Goal: Transaction & Acquisition: Subscribe to service/newsletter

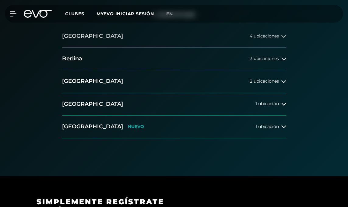
scroll to position [132, 0]
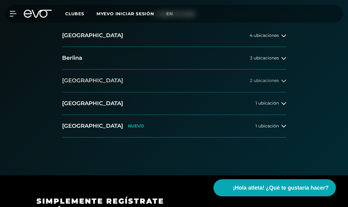
click at [274, 82] on font "ubicaciones" at bounding box center [265, 80] width 25 height 5
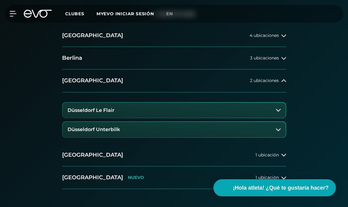
click at [237, 103] on button "Düsseldorf Le Flair" at bounding box center [174, 110] width 223 height 15
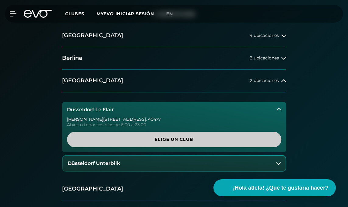
click at [199, 135] on span "Elige un club" at bounding box center [174, 139] width 214 height 16
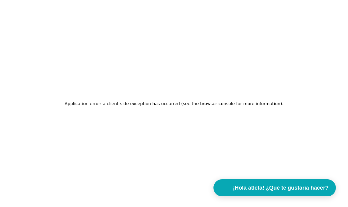
scroll to position [29, 0]
